Goal: Find specific page/section: Find specific page/section

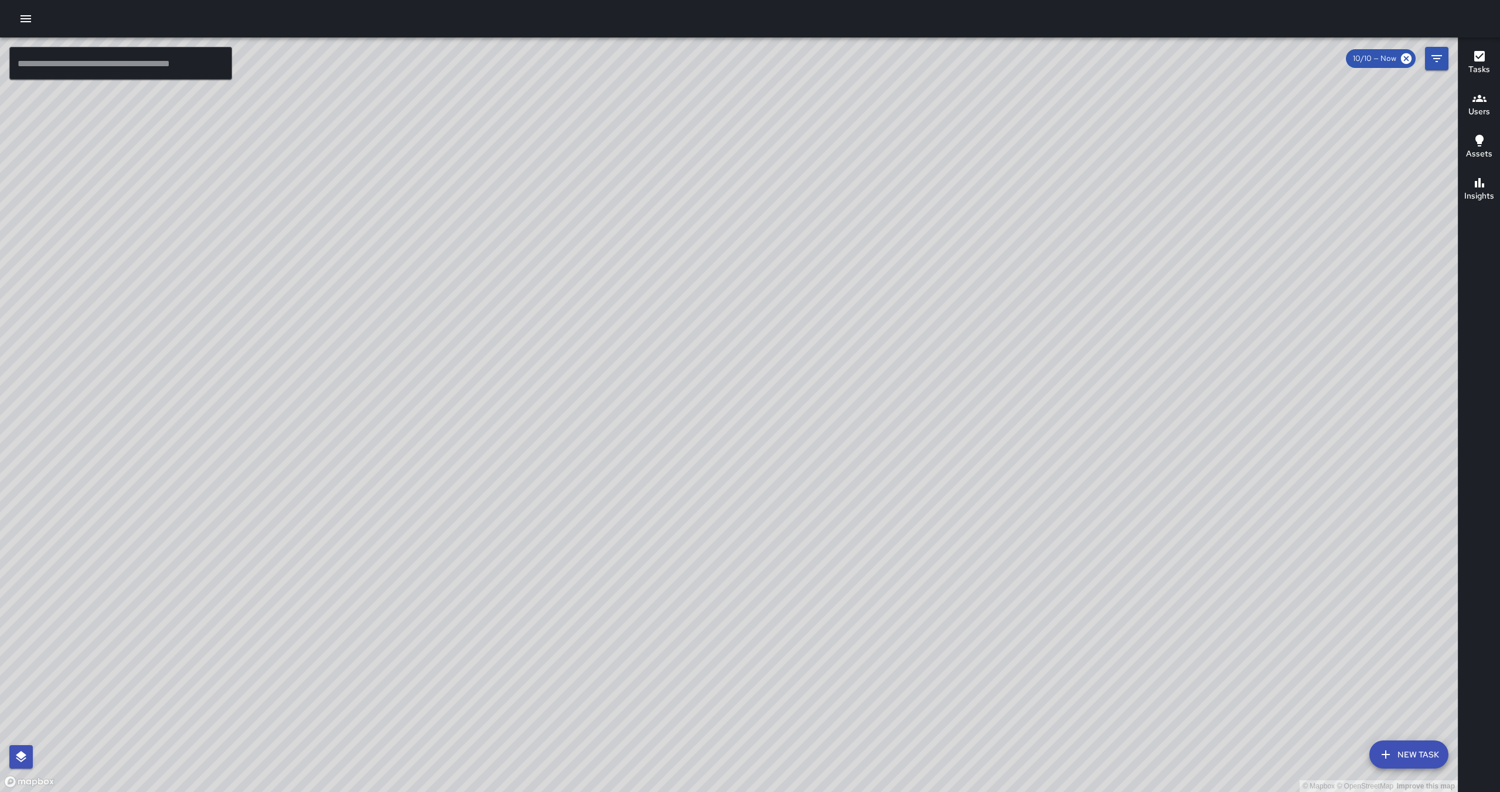
drag, startPoint x: 1107, startPoint y: 252, endPoint x: 1075, endPoint y: 309, distance: 65.3
click at [1075, 309] on div "© Mapbox © OpenStreetMap Improve this map" at bounding box center [729, 414] width 1458 height 755
drag, startPoint x: 1212, startPoint y: 197, endPoint x: 1207, endPoint y: 240, distance: 43.0
click at [1207, 241] on div "© Mapbox © OpenStreetMap Improve this map" at bounding box center [729, 414] width 1458 height 755
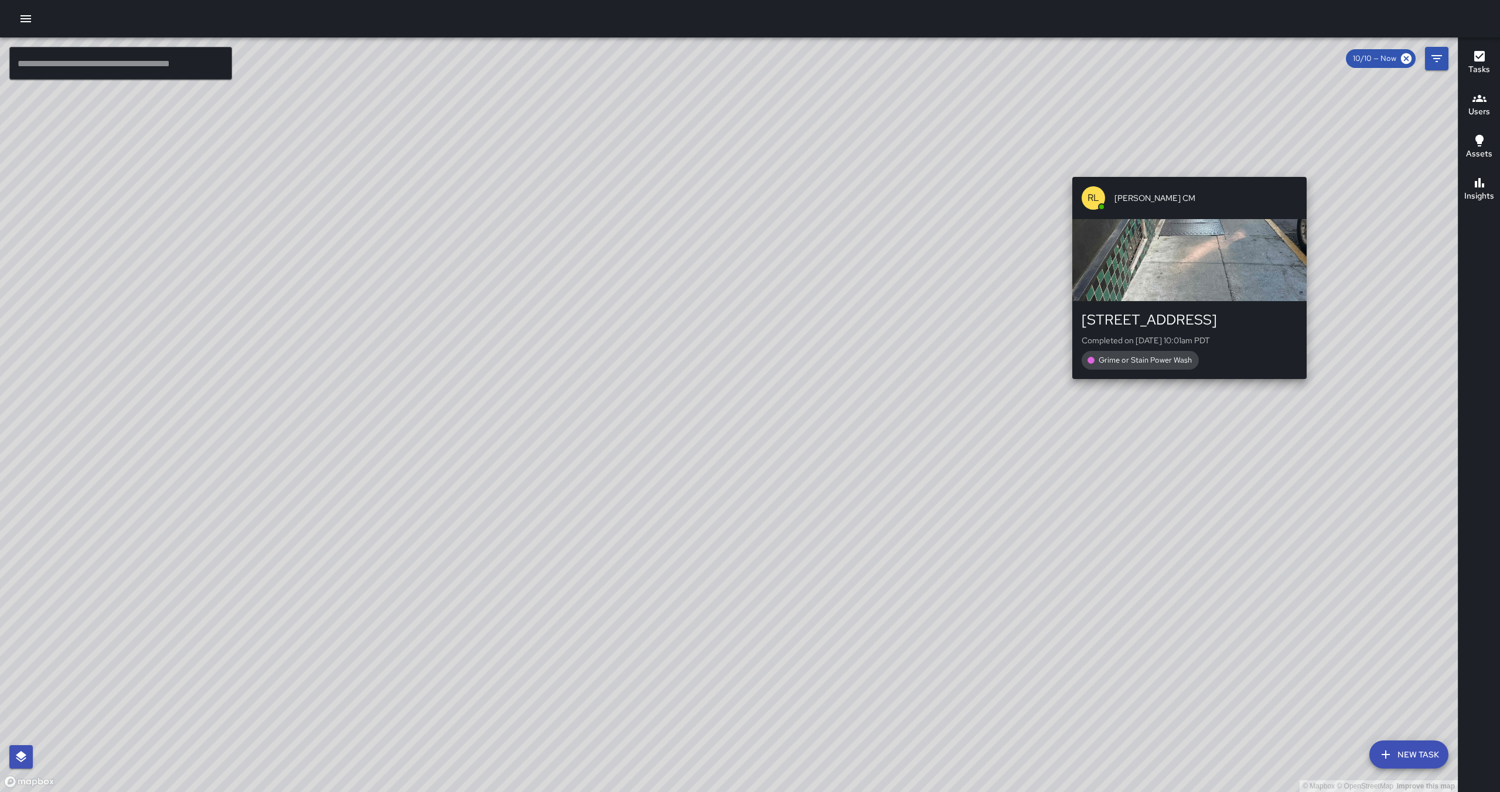
drag, startPoint x: 1182, startPoint y: 155, endPoint x: 1183, endPoint y: 168, distance: 12.9
click at [1182, 172] on div "© Mapbox © OpenStreetMap Improve this map [PERSON_NAME] [PERSON_NAME] [STREET_A…" at bounding box center [729, 414] width 1458 height 755
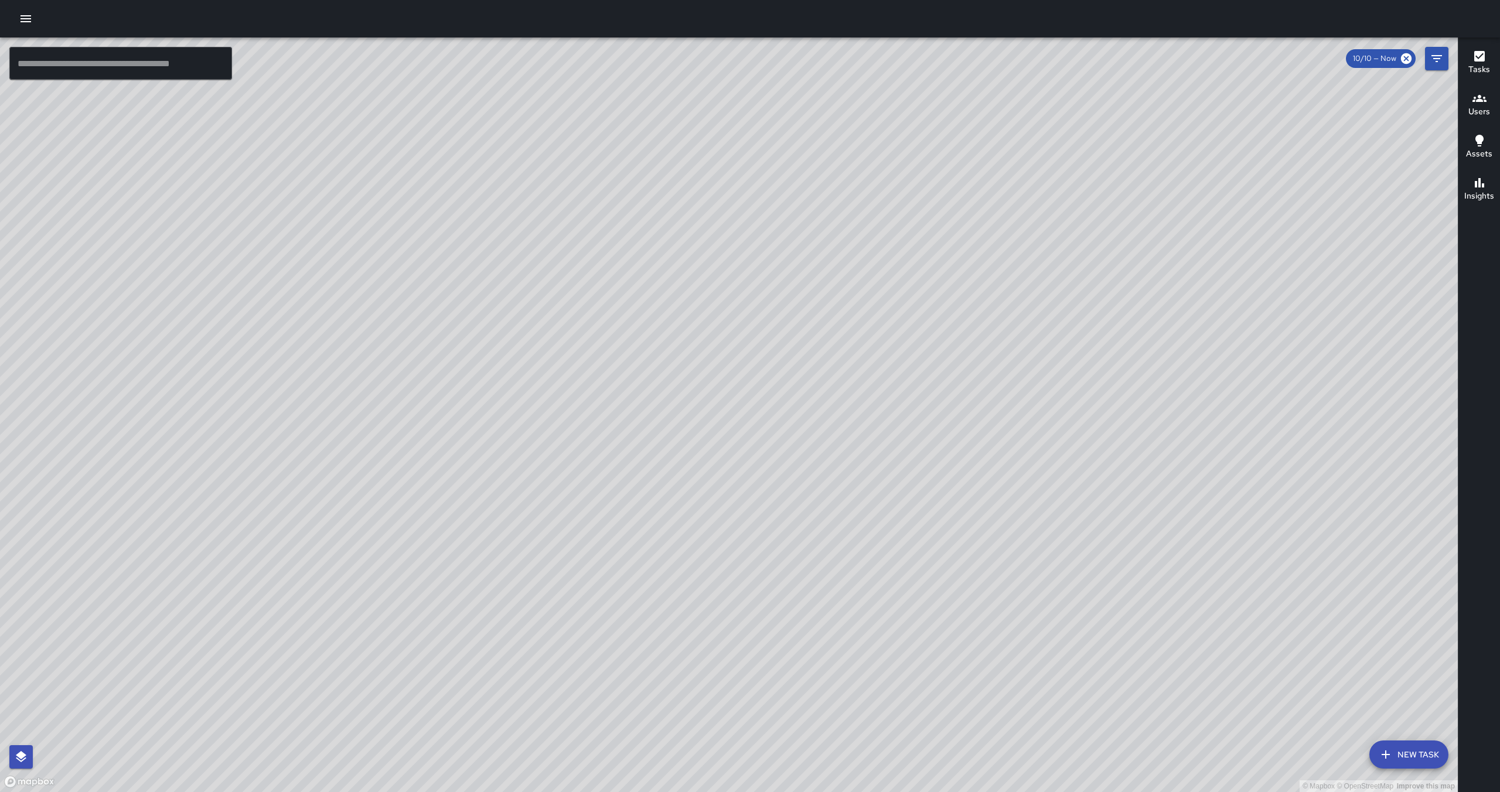
drag, startPoint x: 1182, startPoint y: 138, endPoint x: 1173, endPoint y: 247, distance: 108.8
click at [1173, 248] on div "© Mapbox © OpenStreetMap Improve this map" at bounding box center [729, 414] width 1458 height 755
drag, startPoint x: 1173, startPoint y: 248, endPoint x: 1171, endPoint y: 275, distance: 27.1
click at [1171, 275] on div "© Mapbox © OpenStreetMap Improve this map" at bounding box center [729, 414] width 1458 height 755
click at [1165, 229] on div "© Mapbox © OpenStreetMap Improve this map" at bounding box center [729, 414] width 1458 height 755
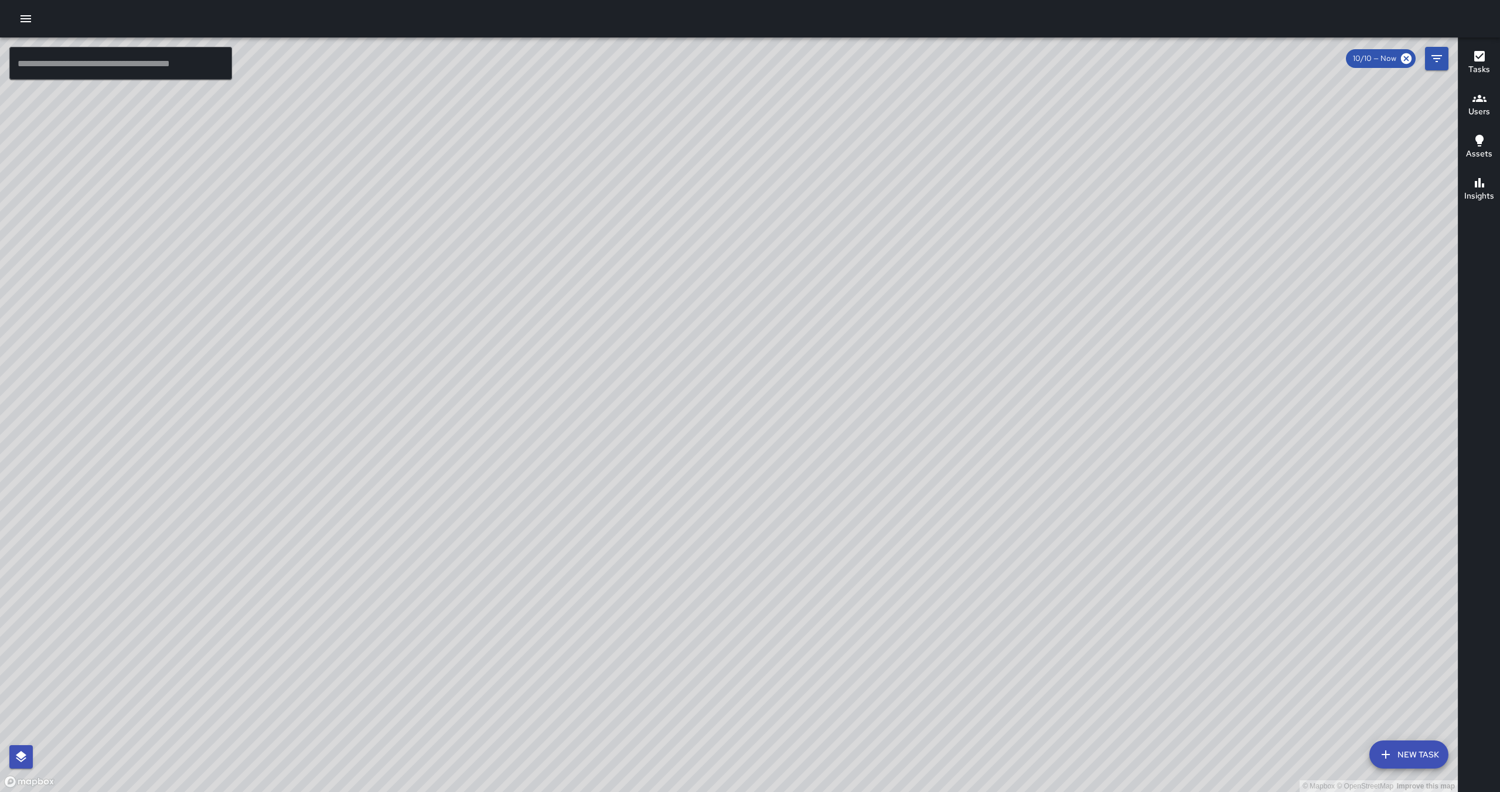
click at [1170, 311] on div "© Mapbox © OpenStreetMap Improve this map" at bounding box center [729, 414] width 1458 height 755
click at [1151, 152] on div "© Mapbox © OpenStreetMap Improve this map" at bounding box center [729, 414] width 1458 height 755
drag, startPoint x: 1151, startPoint y: 146, endPoint x: 1150, endPoint y: 135, distance: 11.8
click at [1150, 146] on div "© Mapbox © OpenStreetMap Improve this map" at bounding box center [729, 414] width 1458 height 755
drag, startPoint x: 1150, startPoint y: 143, endPoint x: 1144, endPoint y: 161, distance: 18.4
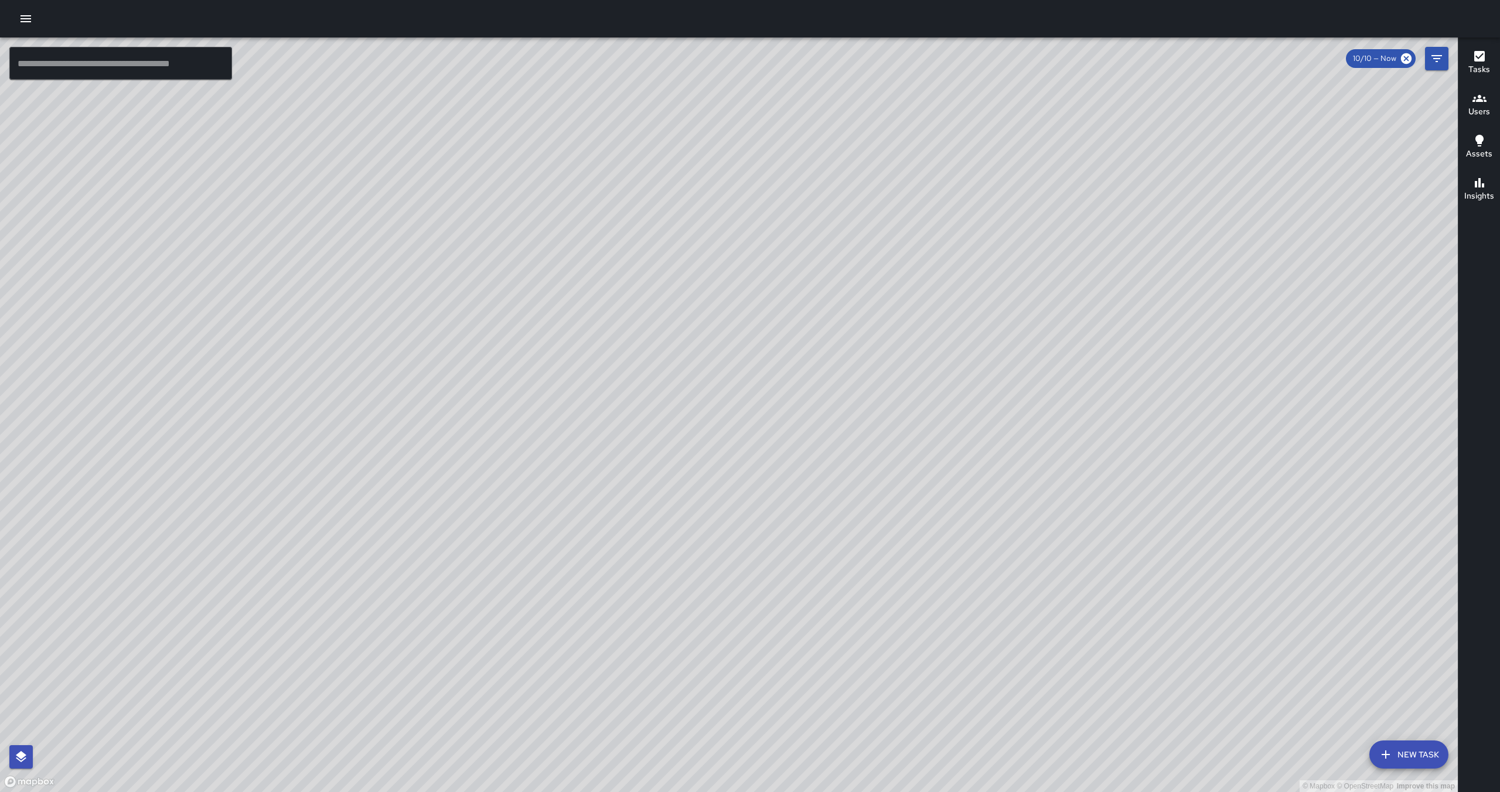
click at [1144, 160] on div "© Mapbox © OpenStreetMap Improve this map" at bounding box center [729, 414] width 1458 height 755
drag, startPoint x: 1150, startPoint y: 107, endPoint x: 1150, endPoint y: 118, distance: 10.5
click at [1150, 108] on div "© Mapbox © OpenStreetMap Improve this map" at bounding box center [729, 414] width 1458 height 755
drag, startPoint x: 1150, startPoint y: 133, endPoint x: 1150, endPoint y: 286, distance: 152.9
click at [1150, 286] on div "© Mapbox © OpenStreetMap Improve this map" at bounding box center [729, 414] width 1458 height 755
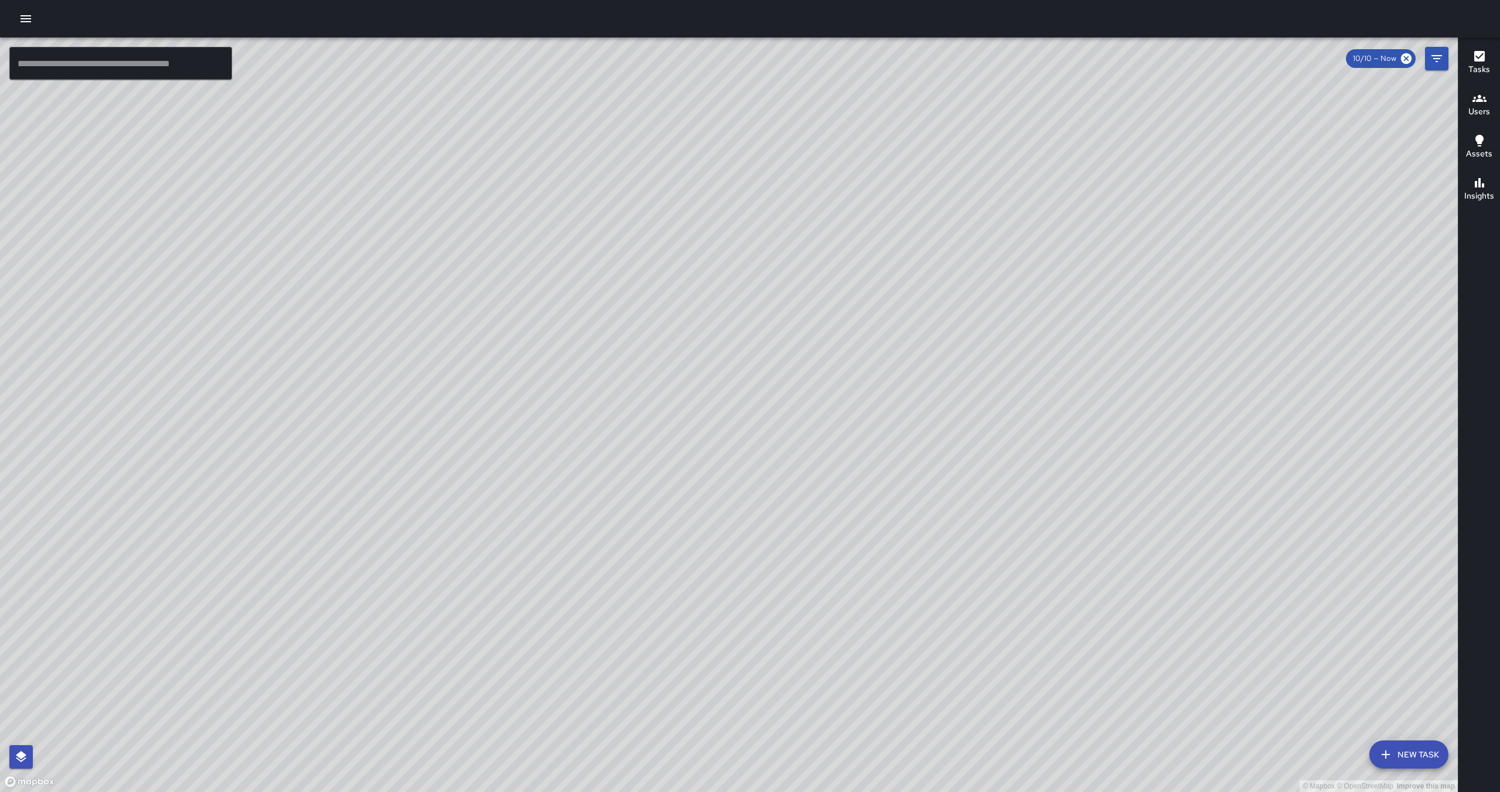
drag, startPoint x: 959, startPoint y: 196, endPoint x: 968, endPoint y: 247, distance: 51.8
click at [968, 247] on div "© Mapbox © OpenStreetMap Improve this map" at bounding box center [729, 414] width 1458 height 755
click at [1366, 65] on div "10/10 — Now" at bounding box center [1381, 58] width 70 height 19
click at [1402, 60] on icon at bounding box center [1406, 58] width 11 height 11
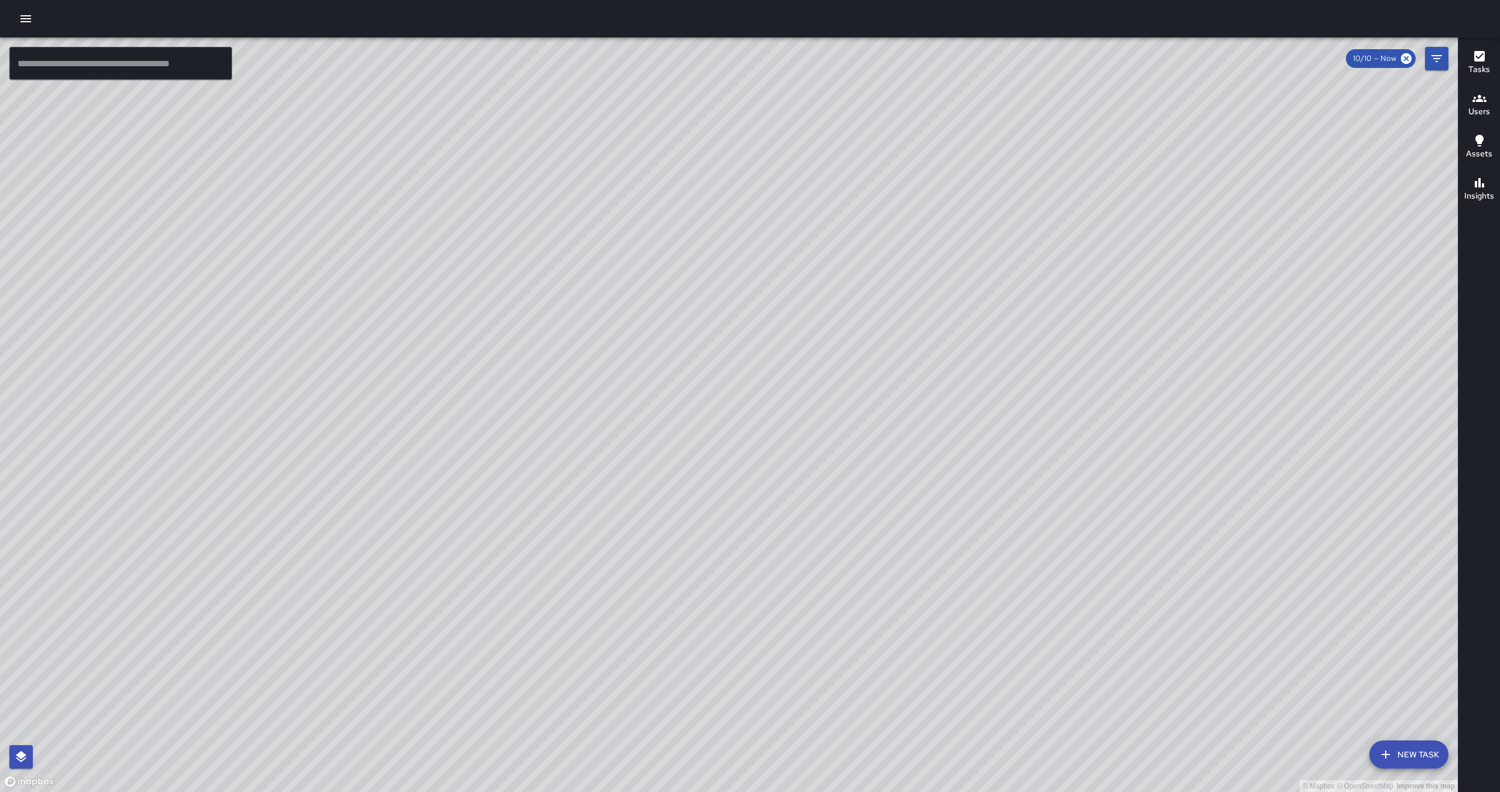
click at [1383, 60] on span "10/10 — Now" at bounding box center [1374, 59] width 57 height 12
click at [1446, 53] on button "Filters" at bounding box center [1436, 58] width 23 height 23
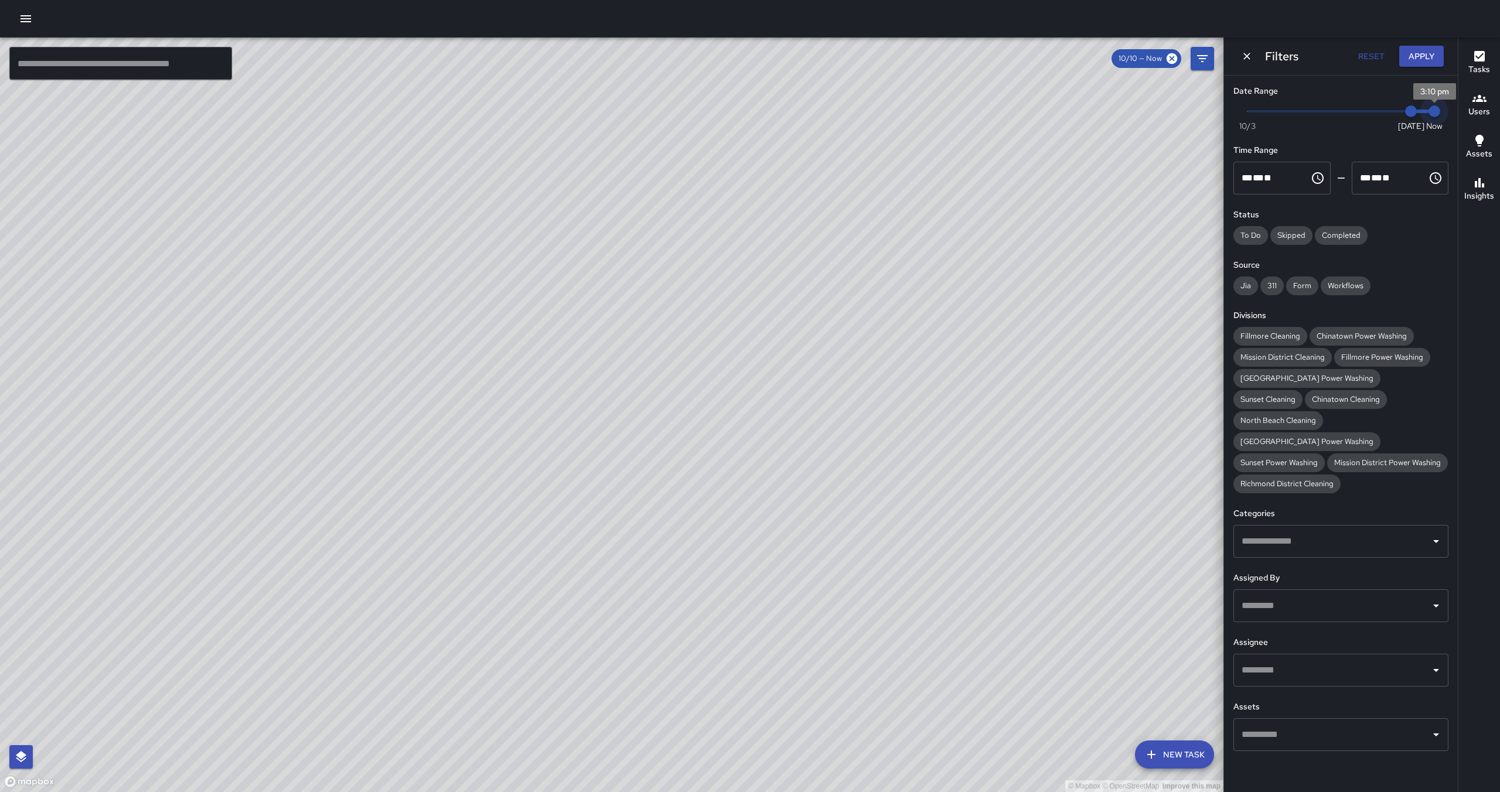
drag, startPoint x: 1431, startPoint y: 114, endPoint x: 1411, endPoint y: 114, distance: 20.5
click at [1409, 114] on span "Now [DATE] [DATE] 3:10 pm" at bounding box center [1340, 112] width 187 height 18
type input "*"
drag, startPoint x: 1412, startPoint y: 114, endPoint x: 1393, endPoint y: 114, distance: 18.7
click at [1393, 114] on span "10/9" at bounding box center [1388, 111] width 12 height 12
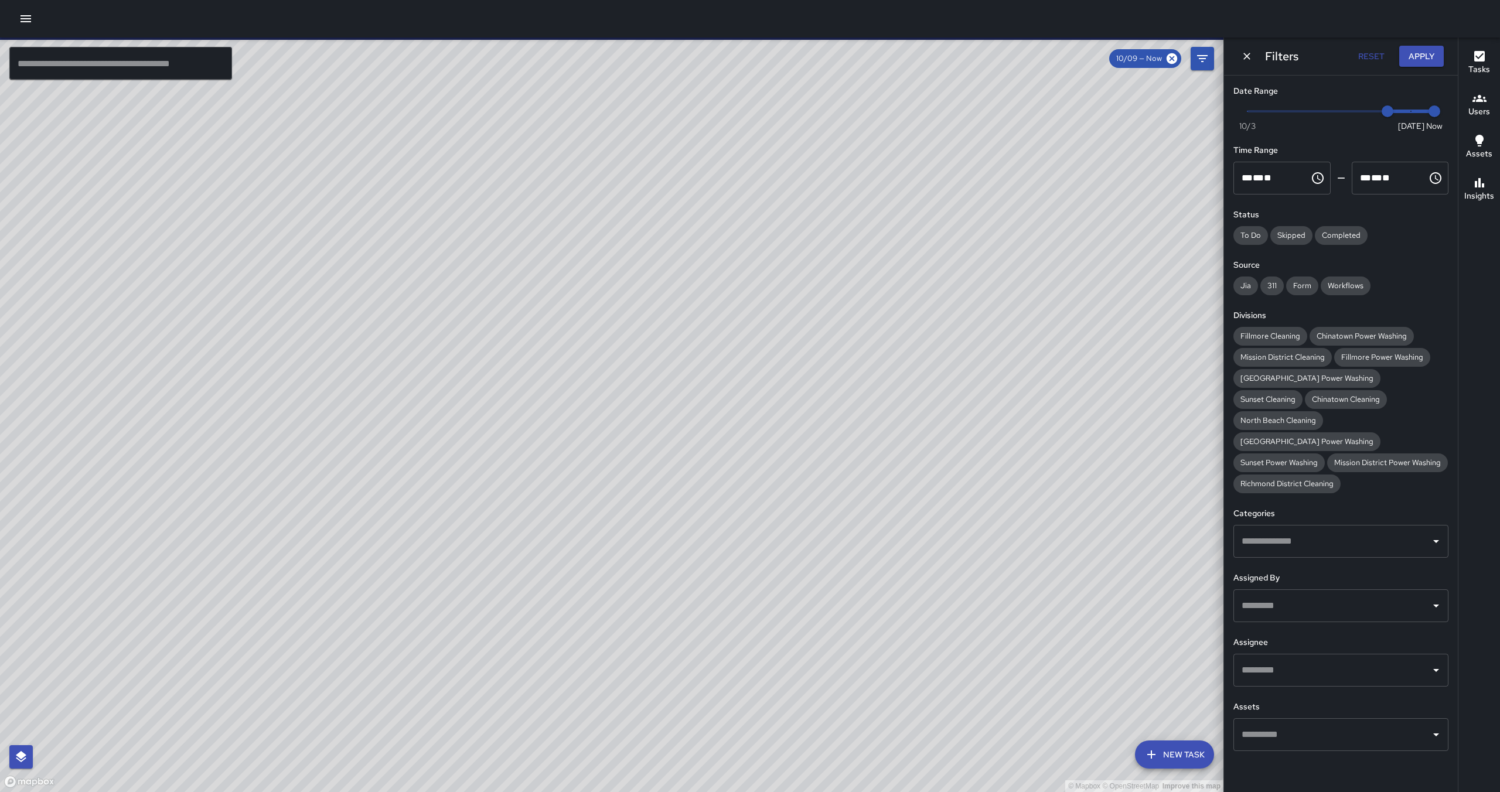
click at [1420, 59] on button "Apply" at bounding box center [1421, 57] width 45 height 22
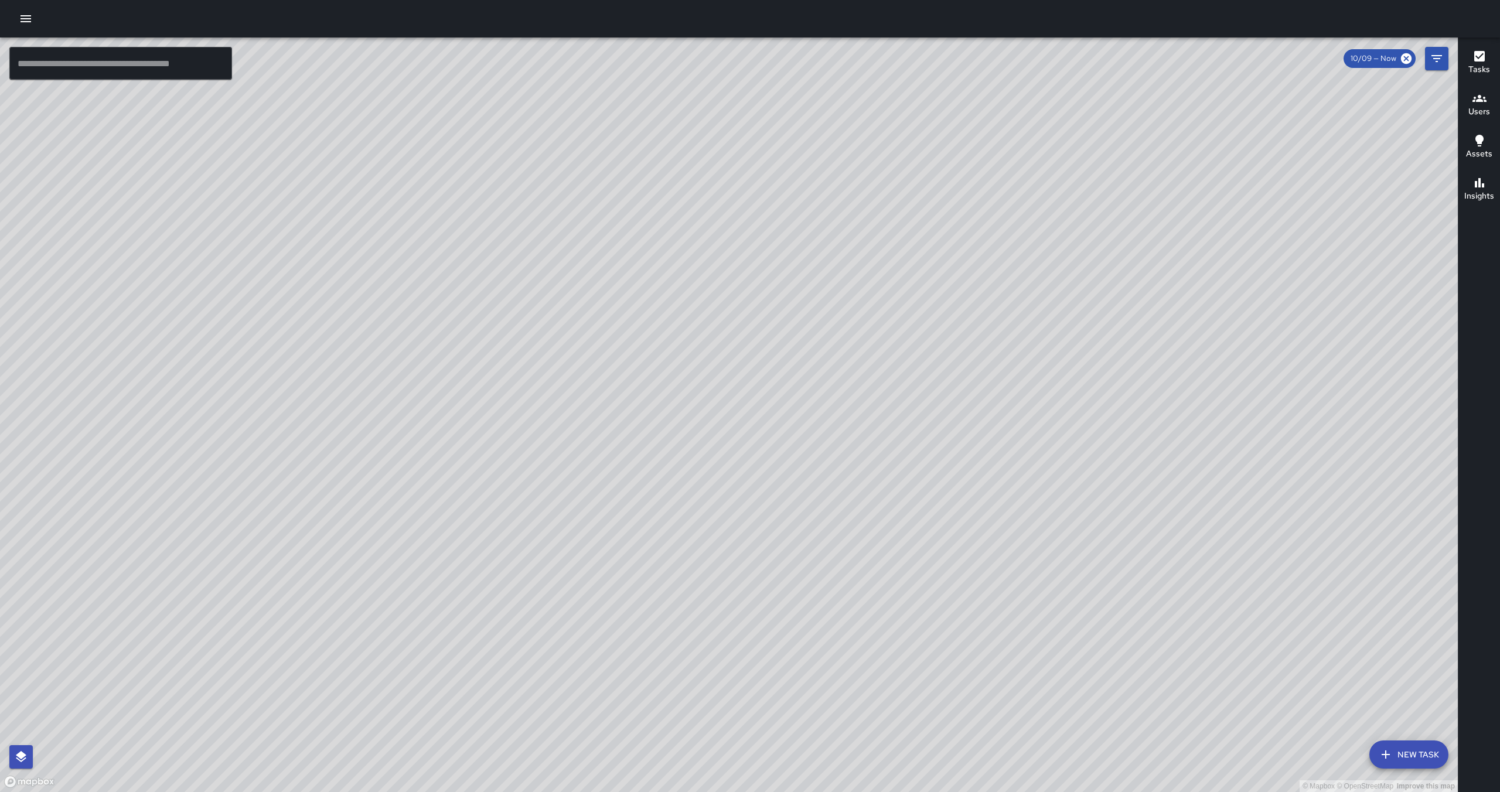
drag, startPoint x: 1031, startPoint y: 647, endPoint x: 1028, endPoint y: 584, distance: 63.4
click at [1028, 584] on div "© Mapbox © OpenStreetMap Improve this map" at bounding box center [729, 414] width 1458 height 755
drag, startPoint x: 769, startPoint y: 139, endPoint x: 773, endPoint y: 244, distance: 105.6
click at [773, 244] on div "© Mapbox © OpenStreetMap Improve this map" at bounding box center [729, 414] width 1458 height 755
drag, startPoint x: 773, startPoint y: 244, endPoint x: 783, endPoint y: 327, distance: 83.7
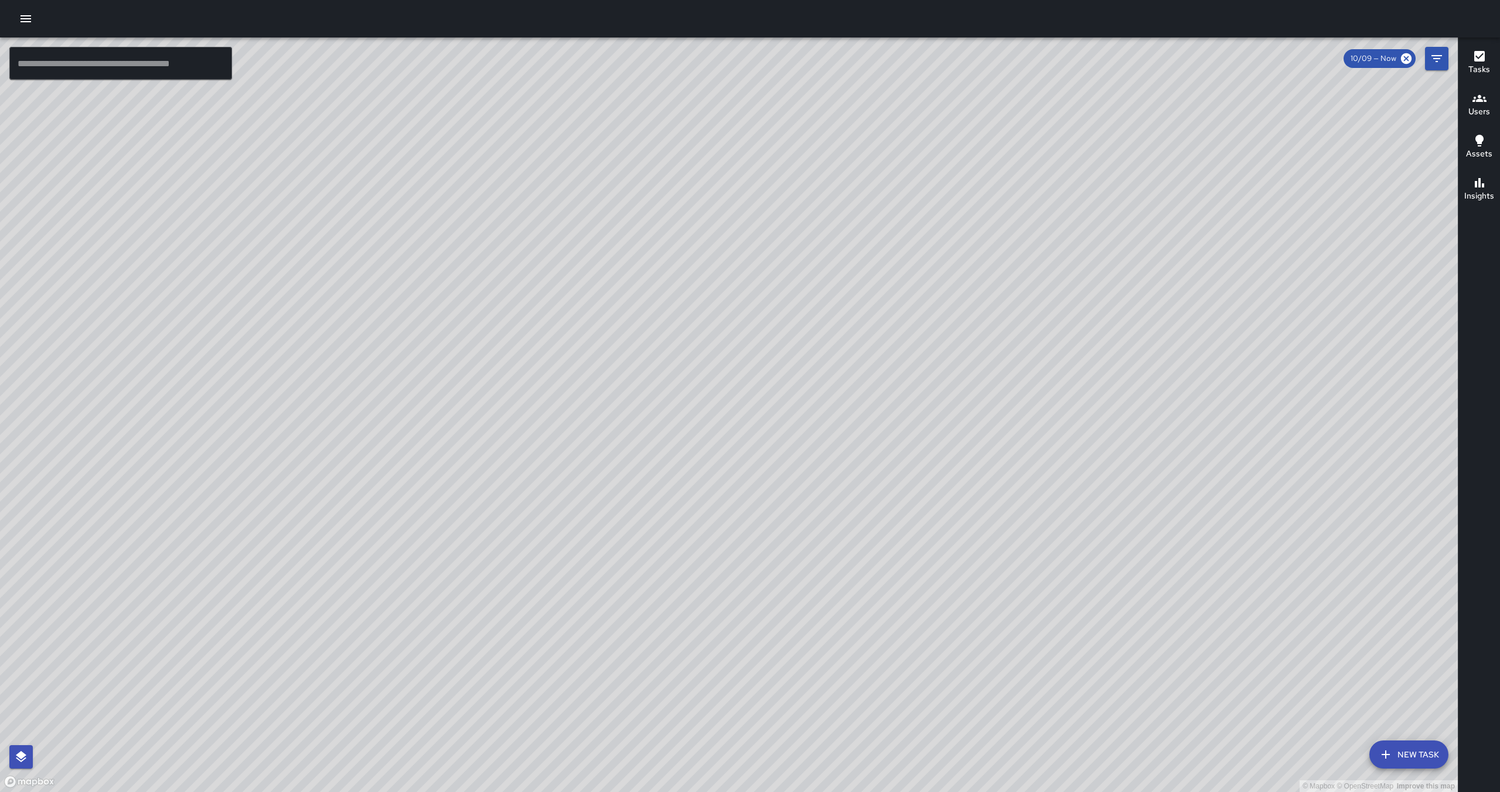
click at [783, 328] on div "© Mapbox © OpenStreetMap Improve this map" at bounding box center [729, 414] width 1458 height 755
drag, startPoint x: 820, startPoint y: 373, endPoint x: 820, endPoint y: 430, distance: 56.8
click at [820, 430] on div "© Mapbox © OpenStreetMap Improve this map" at bounding box center [729, 414] width 1458 height 755
